Goal: Find specific page/section: Find specific page/section

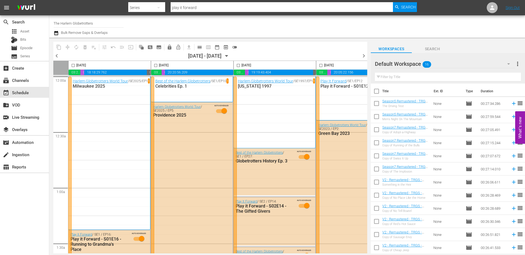
scroll to position [220, 66]
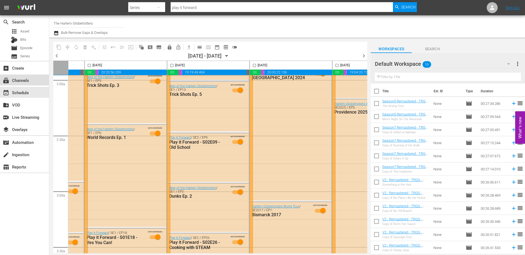
click at [20, 82] on div "subscriptions Channels" at bounding box center [15, 79] width 31 height 5
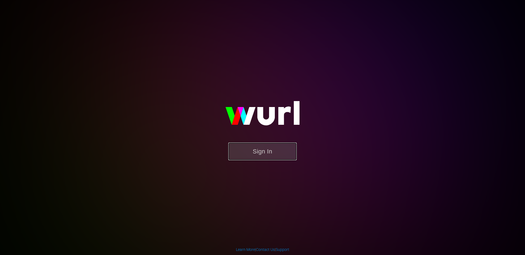
click at [269, 154] on button "Sign In" at bounding box center [262, 152] width 68 height 18
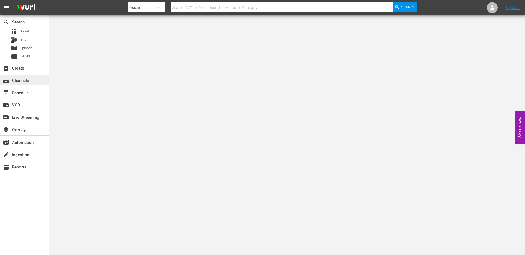
click at [19, 78] on div "subscriptions Channels" at bounding box center [15, 79] width 31 height 5
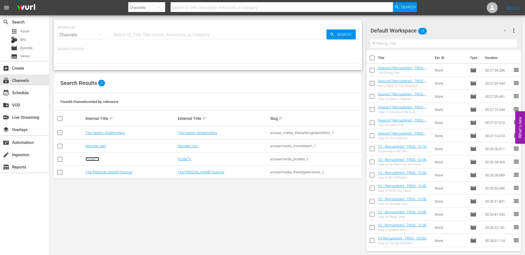
click at [92, 160] on link "PickleTV" at bounding box center [93, 159] width 14 height 4
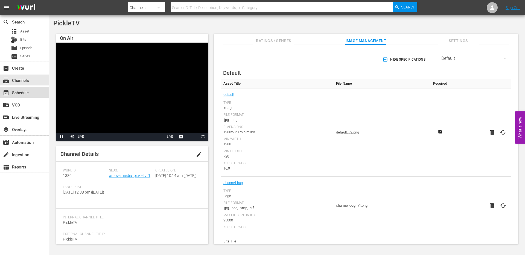
click at [19, 93] on div "event_available Schedule" at bounding box center [15, 91] width 31 height 5
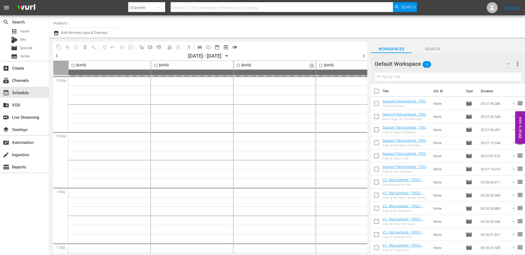
click at [230, 57] on icon "button" at bounding box center [227, 56] width 6 height 6
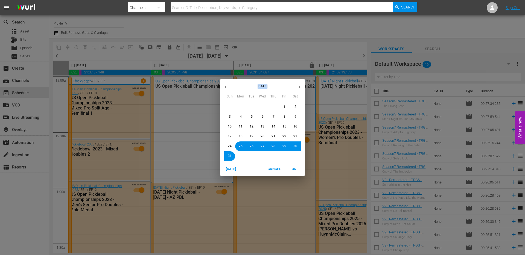
click at [239, 57] on div "[DATE] Sun Mon Tue Wed Thu Fri Sat 27 28 29 30 31 1 2 3 4 5 6 7 8 9 10 11 12 13…" at bounding box center [262, 127] width 525 height 255
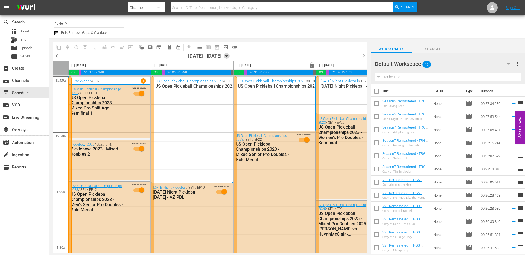
click at [230, 57] on icon "button" at bounding box center [227, 56] width 6 height 6
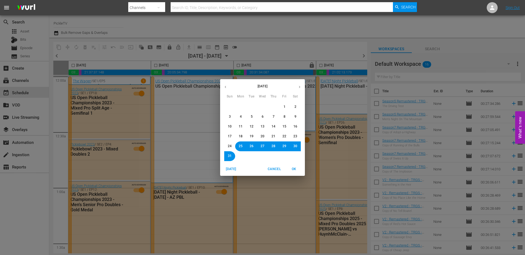
click at [298, 88] on icon "button" at bounding box center [300, 87] width 4 height 4
click at [242, 115] on span "8" at bounding box center [240, 117] width 3 height 5
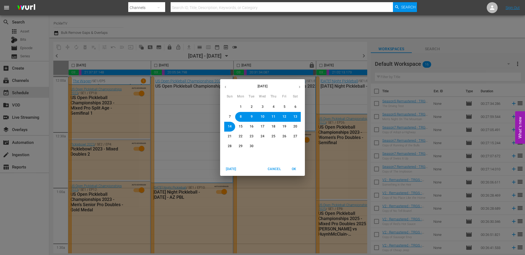
click at [295, 170] on span "OK" at bounding box center [293, 170] width 13 height 6
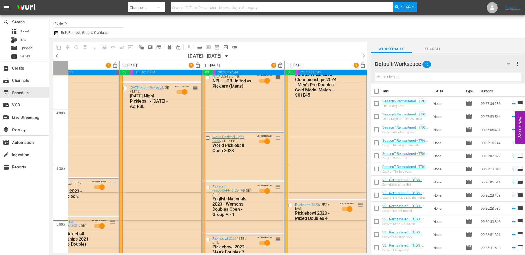
scroll to position [1727, 281]
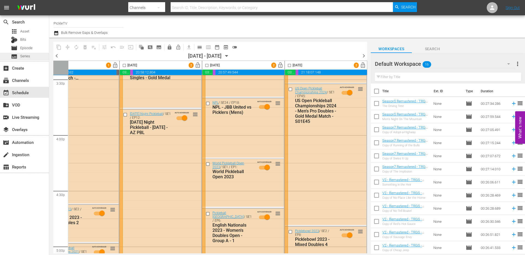
click at [25, 56] on span "Series" at bounding box center [25, 56] width 10 height 5
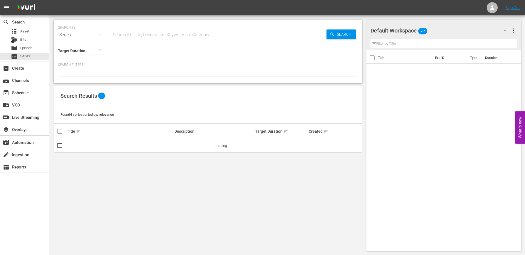
click at [151, 37] on input "text" at bounding box center [219, 34] width 215 height 13
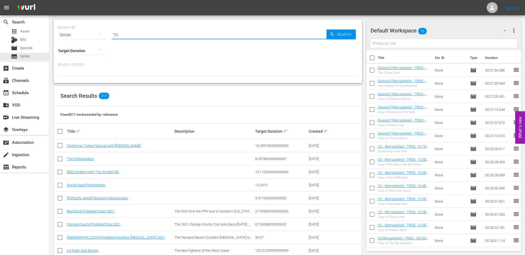
type input "T"
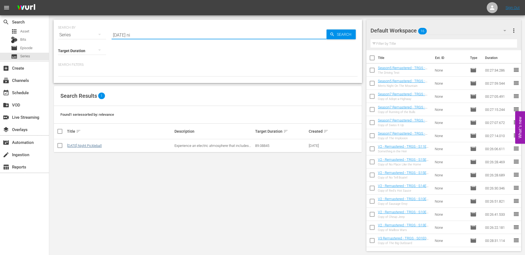
type input "[DATE] ni"
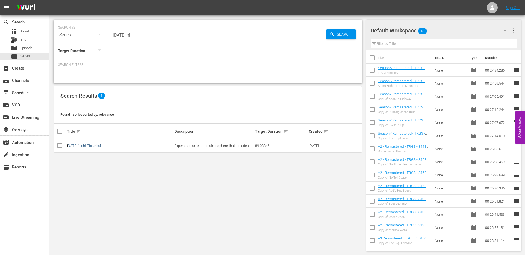
click at [85, 146] on link "[DATE] Night Pickleball" at bounding box center [84, 146] width 35 height 4
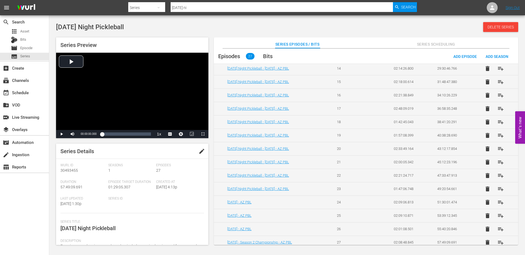
scroll to position [210, 0]
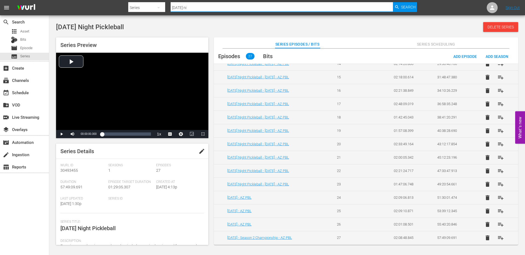
drag, startPoint x: 196, startPoint y: 7, endPoint x: 154, endPoint y: 7, distance: 41.6
click at [155, 7] on div "Search By Series Search ID, Title, Description, Keywords, or Category [DATE] ni…" at bounding box center [272, 7] width 289 height 13
type input "NPL"
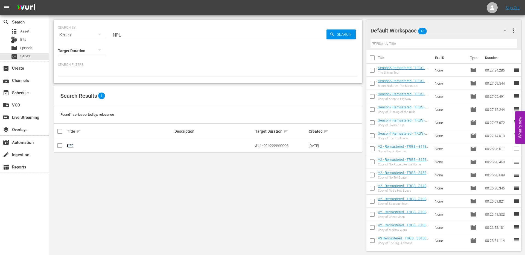
click at [69, 145] on link "NPL" at bounding box center [70, 146] width 7 height 4
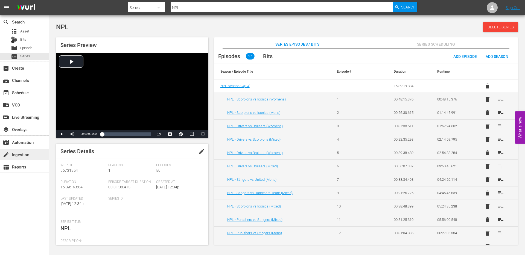
click at [25, 155] on div "create Ingestion" at bounding box center [15, 154] width 31 height 5
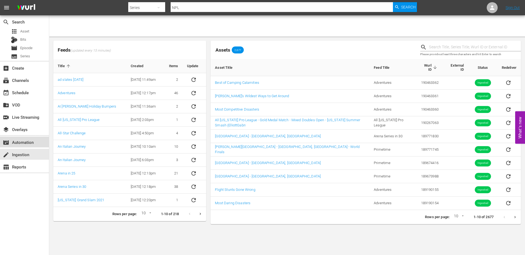
click at [20, 141] on div "movie_filter Automation" at bounding box center [15, 141] width 31 height 5
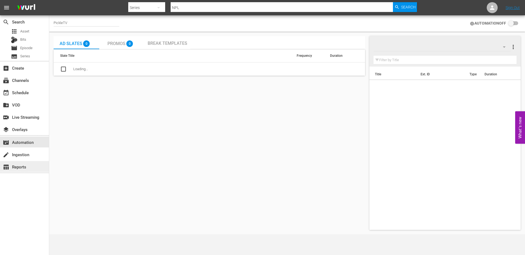
click at [20, 167] on div "table_chart Reports" at bounding box center [15, 166] width 31 height 5
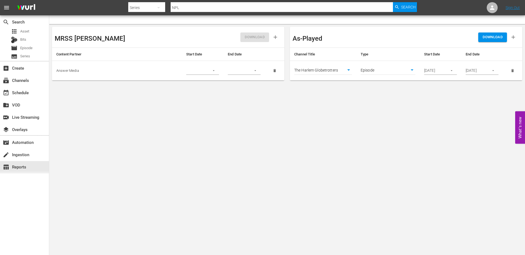
click at [333, 71] on body "menu Search By Series Search ID, Title, Description, Keywords, or Category NPL …" at bounding box center [262, 127] width 525 height 255
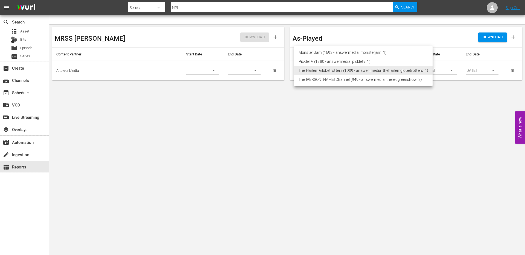
click at [330, 61] on li "PickleTV (1380 - answermedia_pickletv_1)" at bounding box center [363, 61] width 138 height 9
type input "1380"
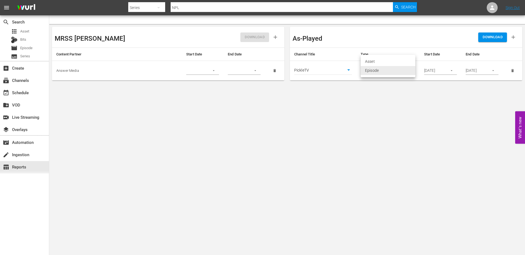
click at [371, 71] on body "menu Search By Series Search ID, Title, Description, Keywords, or Category NPL …" at bounding box center [262, 127] width 525 height 255
click at [374, 85] on div at bounding box center [262, 127] width 525 height 255
click at [449, 72] on button "button" at bounding box center [451, 70] width 11 height 11
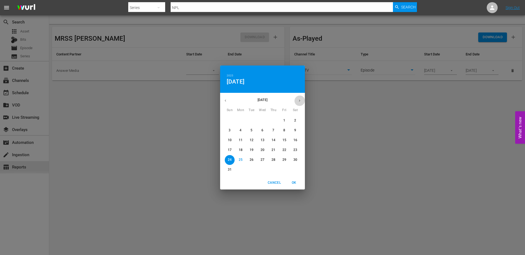
click at [300, 100] on icon "button" at bounding box center [300, 101] width 4 height 4
click at [274, 184] on span "Cancel" at bounding box center [274, 183] width 13 height 6
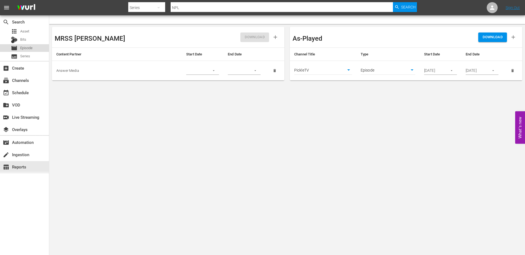
click at [29, 49] on span "Episode" at bounding box center [26, 47] width 12 height 5
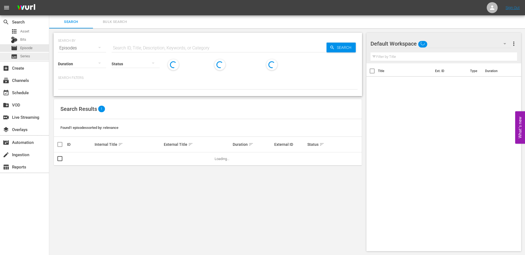
click at [29, 56] on span "Series" at bounding box center [25, 56] width 10 height 5
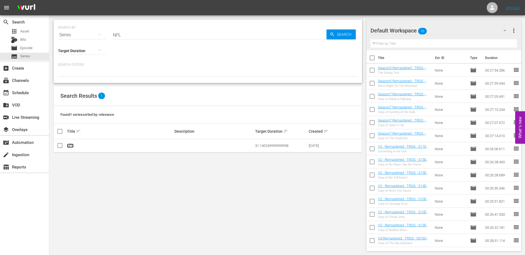
click at [70, 147] on link "NPL" at bounding box center [70, 146] width 7 height 4
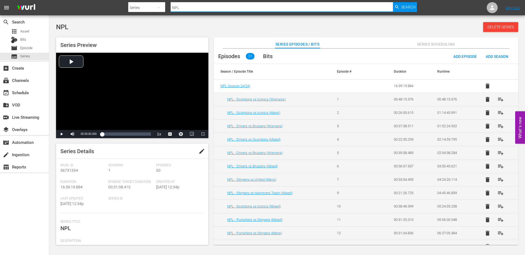
click at [187, 5] on input "NPL" at bounding box center [282, 7] width 222 height 13
drag, startPoint x: 184, startPoint y: 7, endPoint x: 163, endPoint y: 7, distance: 20.5
click at [165, 7] on div "Search By Series Search ID, Title, Description, Keywords, or Category NPL Search" at bounding box center [272, 7] width 289 height 13
type input "the wager"
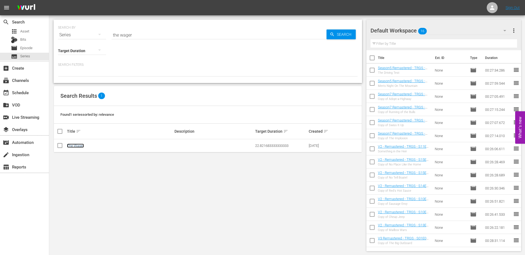
click at [77, 145] on link "The Wager" at bounding box center [75, 146] width 17 height 4
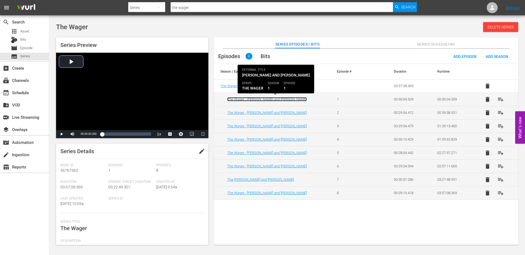
click at [254, 100] on link "The Wager - [PERSON_NAME] and [PERSON_NAME]" at bounding box center [267, 99] width 80 height 4
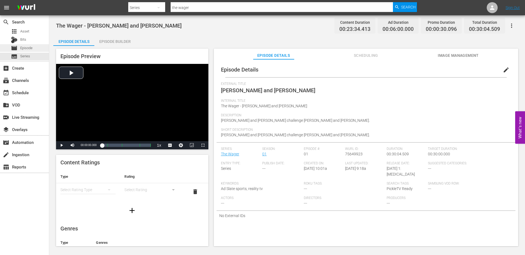
click at [25, 48] on span "Episode" at bounding box center [26, 47] width 12 height 5
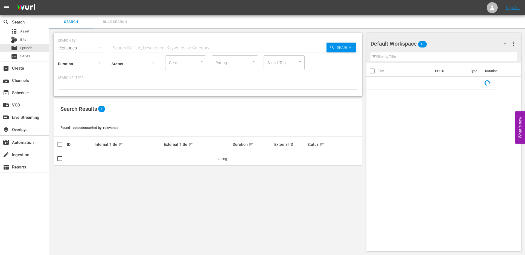
click at [135, 49] on input "text" at bounding box center [219, 48] width 215 height 13
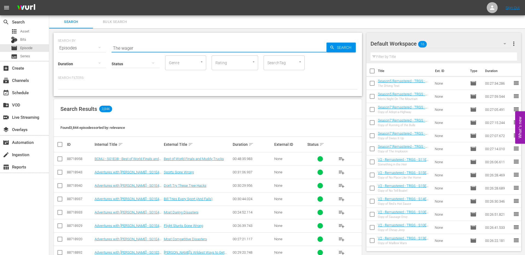
type input "The wager"
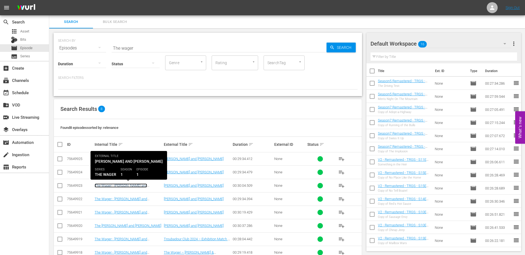
click at [143, 187] on link "The Wager - [PERSON_NAME] and [PERSON_NAME]" at bounding box center [121, 188] width 53 height 8
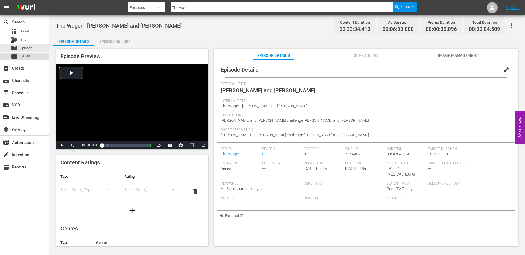
click at [27, 57] on span "Series" at bounding box center [25, 56] width 10 height 5
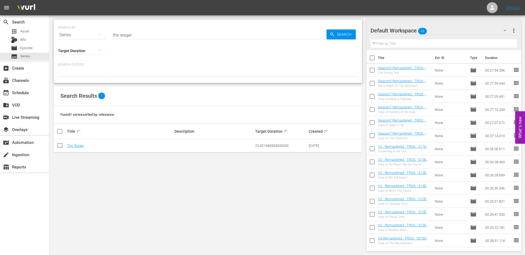
click at [137, 34] on input "the wager" at bounding box center [219, 34] width 215 height 13
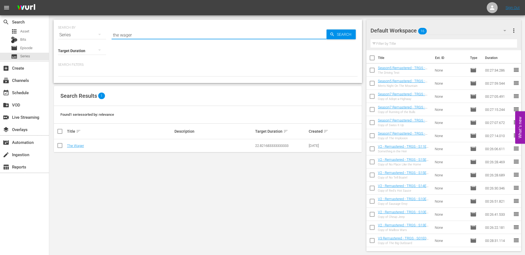
drag, startPoint x: 137, startPoint y: 35, endPoint x: 102, endPoint y: 35, distance: 35.6
click at [102, 35] on div "SEARCH BY Search By Series Search ID, Title, Description, Keywords, or Category…" at bounding box center [208, 32] width 300 height 20
type input "a"
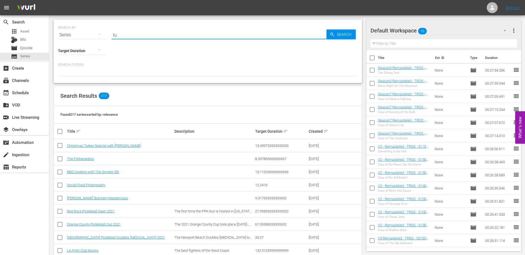
type input "t"
type input "[DATE] night"
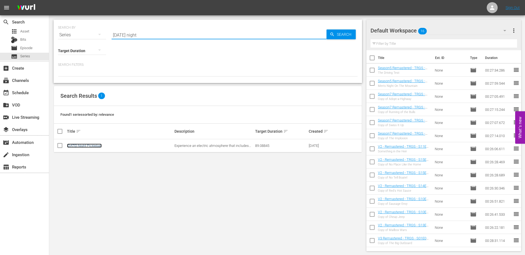
click at [98, 147] on link "[DATE] Night Pickleball" at bounding box center [84, 146] width 35 height 4
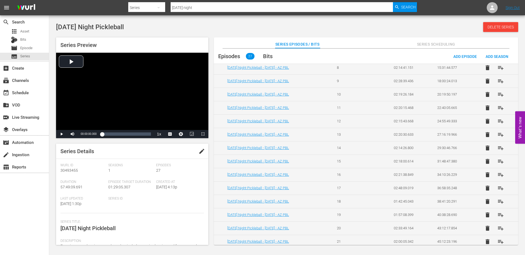
scroll to position [126, 0]
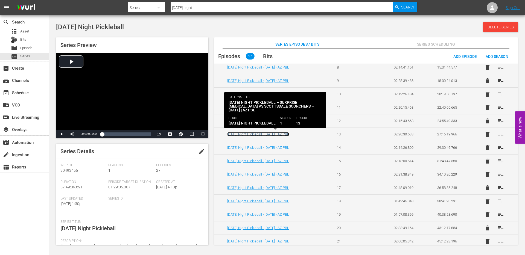
click at [253, 133] on link "[DATE] Night Pickleball - [DATE] - AZ PBL" at bounding box center [258, 134] width 62 height 4
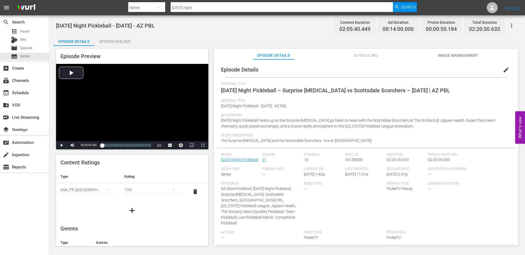
scroll to position [6, 0]
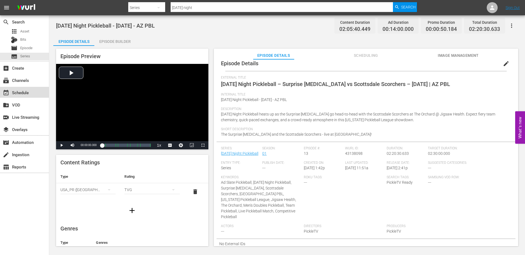
click at [27, 93] on div "event_available Schedule" at bounding box center [15, 91] width 31 height 5
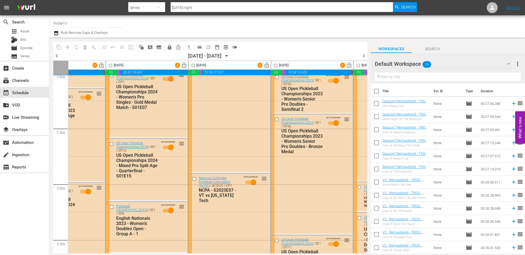
scroll to position [0, 45]
